Goal: Find specific page/section

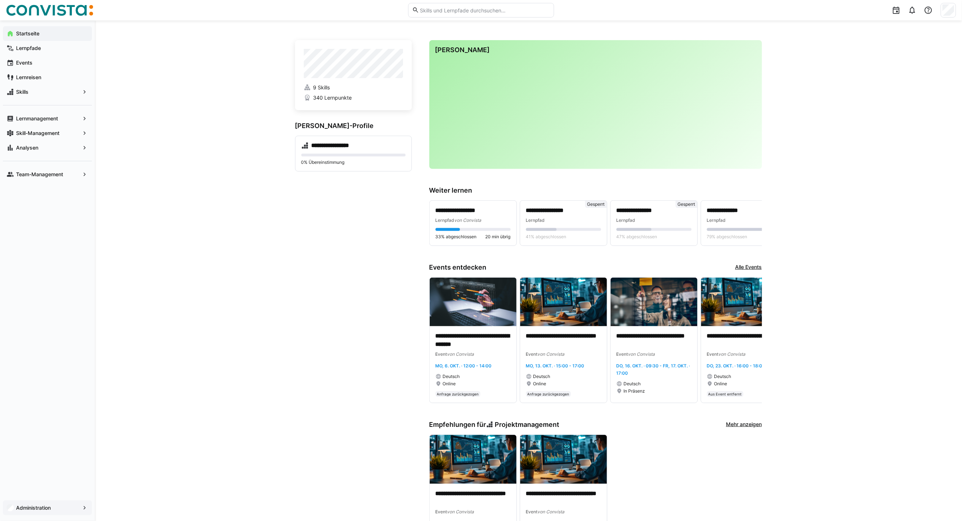
click at [53, 511] on span "Administration" at bounding box center [47, 507] width 65 height 7
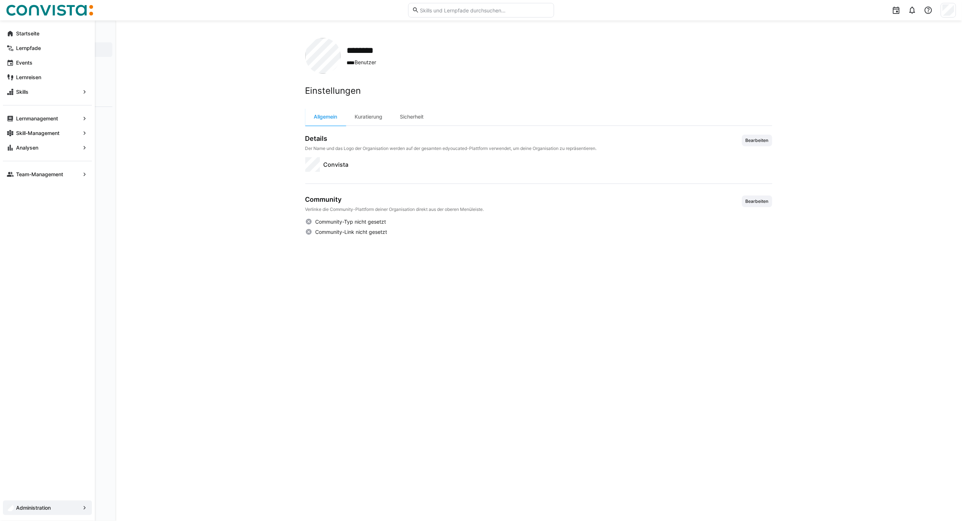
click at [31, 153] on div "Analysen" at bounding box center [47, 147] width 89 height 15
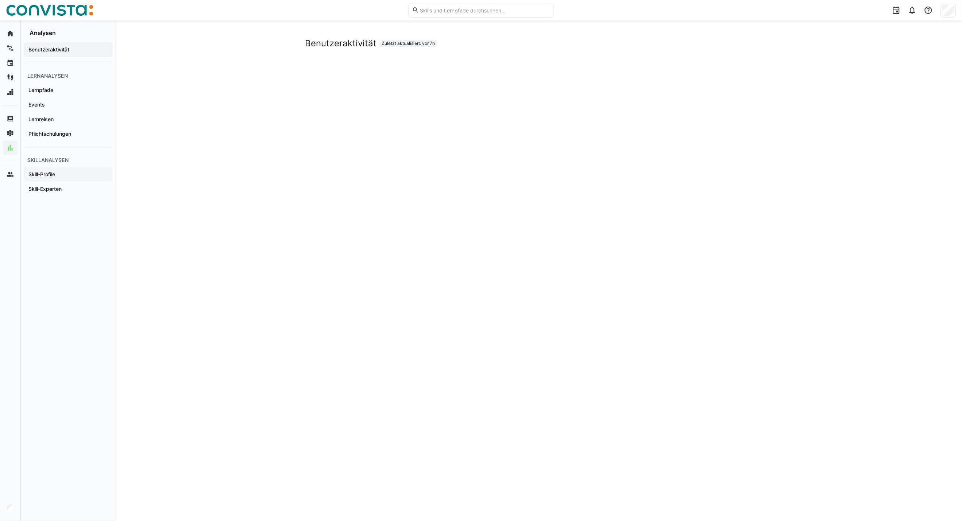
click at [66, 178] on span "Skill-Profile" at bounding box center [67, 174] width 81 height 7
click at [63, 186] on span "Skill-Experten" at bounding box center [67, 188] width 81 height 7
